Goal: Navigation & Orientation: Find specific page/section

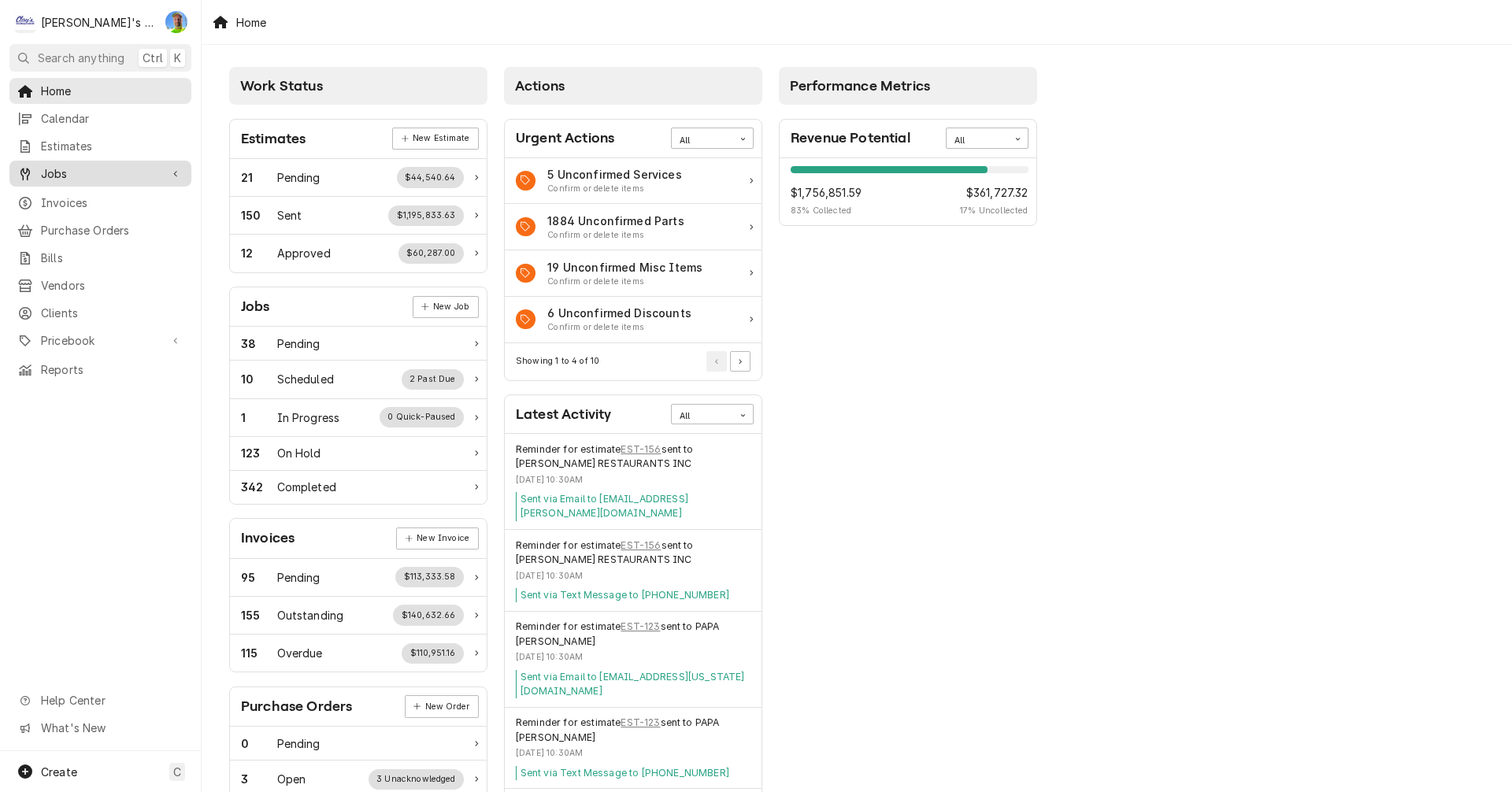
click at [114, 175] on span "Jobs" at bounding box center [100, 174] width 119 height 17
click at [100, 194] on span "Jobs" at bounding box center [112, 201] width 142 height 17
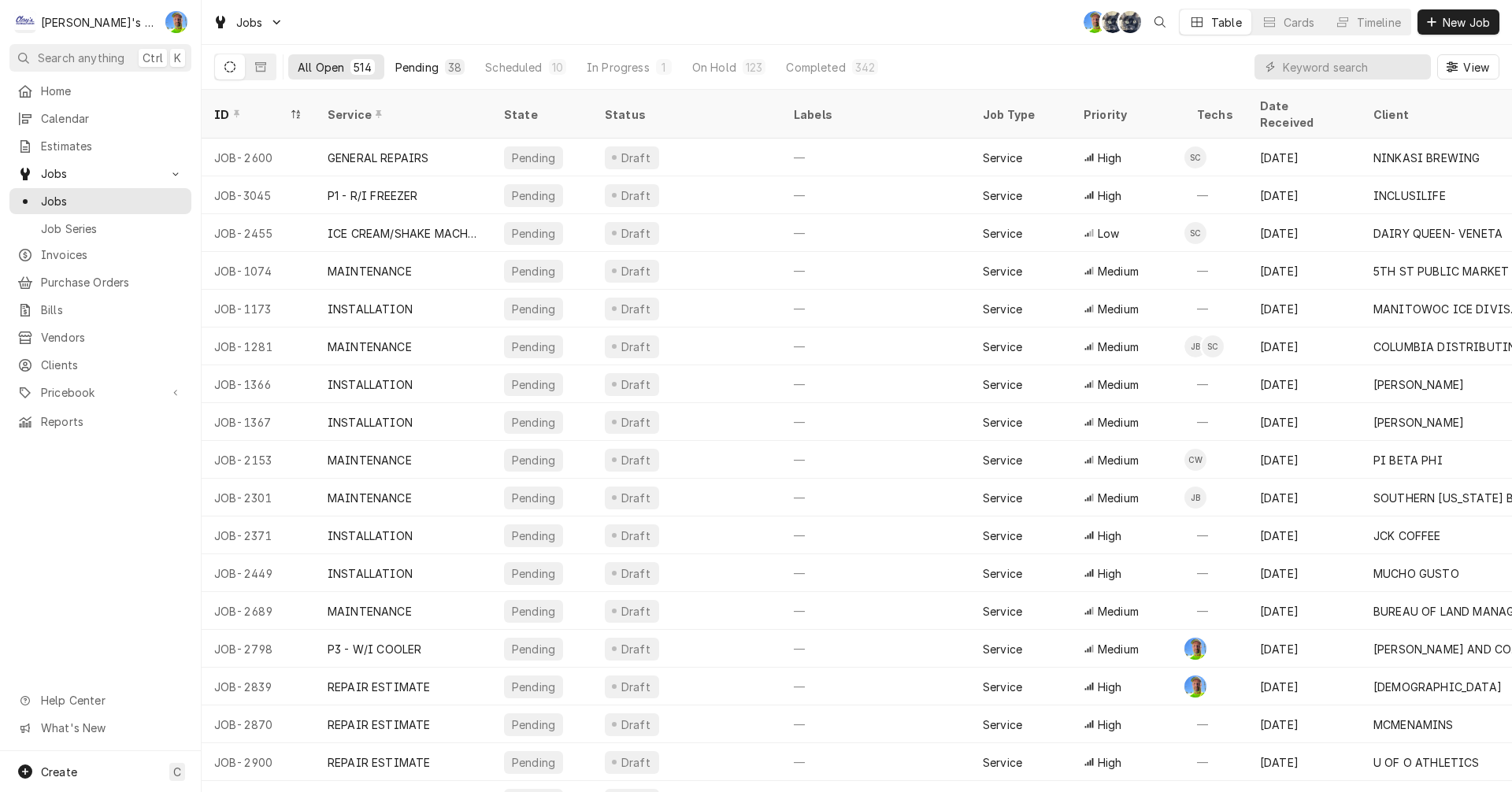
click at [420, 71] on div "Pending" at bounding box center [417, 67] width 43 height 17
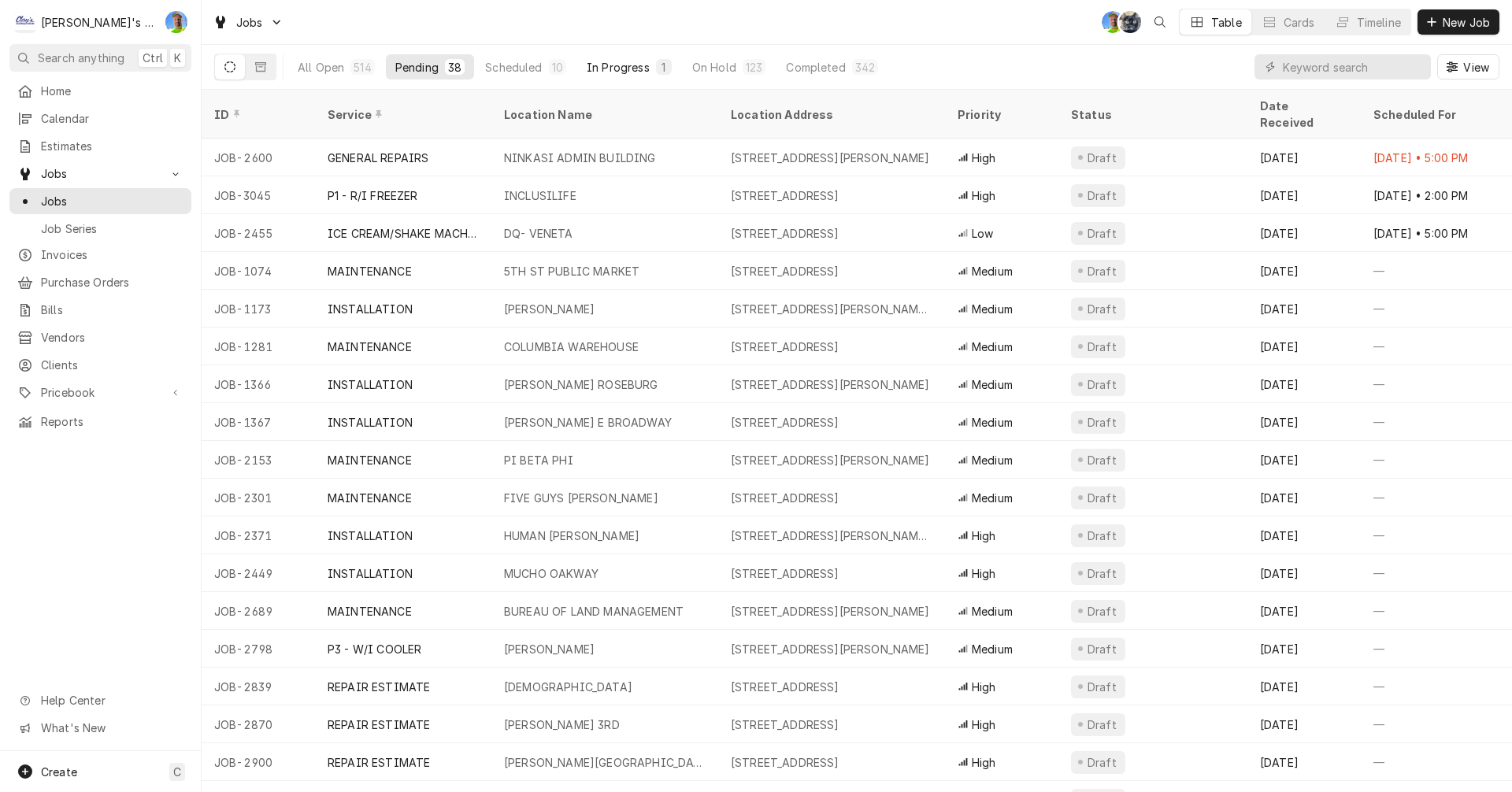
click at [612, 66] on div "In Progress" at bounding box center [618, 67] width 63 height 17
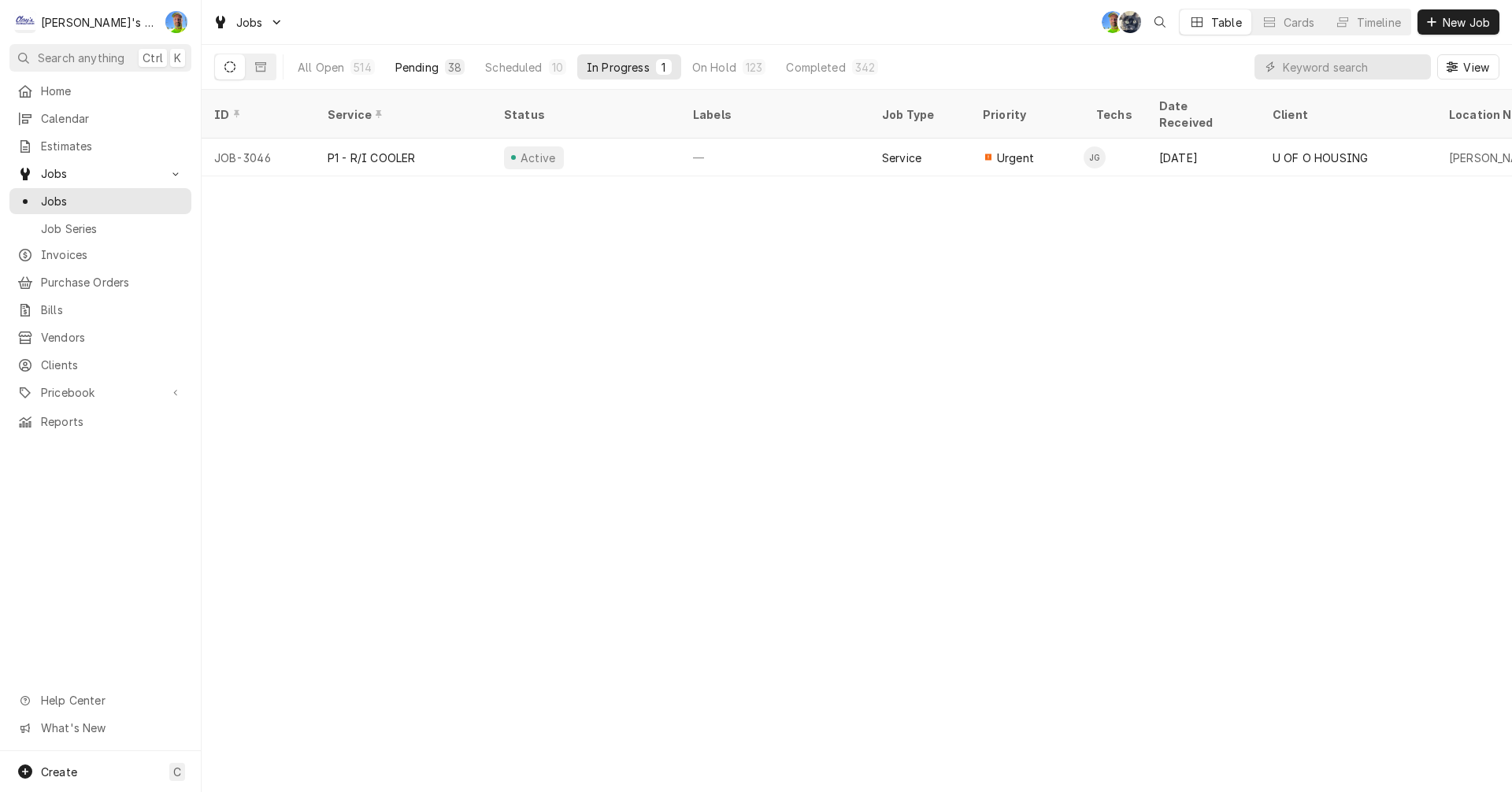
click at [423, 63] on div "Pending" at bounding box center [417, 67] width 43 height 17
